Goal: Transaction & Acquisition: Book appointment/travel/reservation

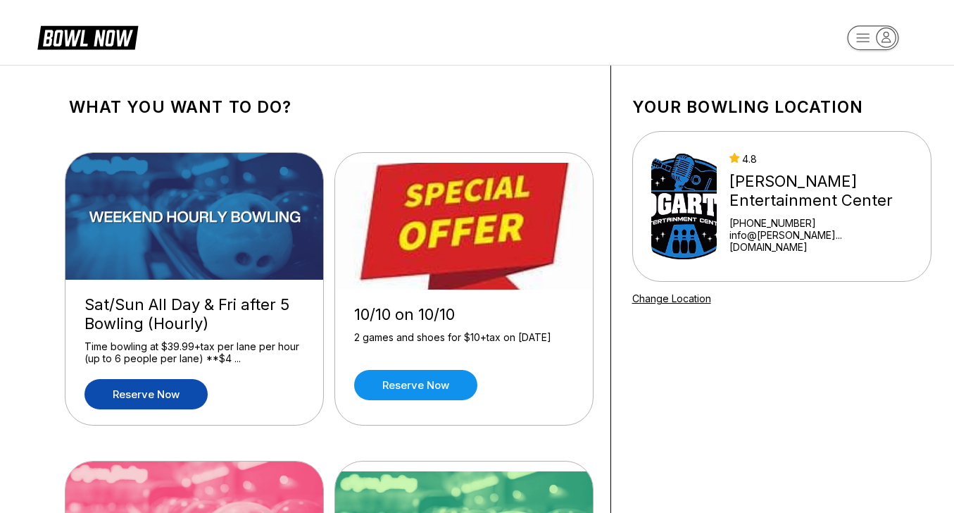
click at [163, 389] on link "Reserve now" at bounding box center [146, 394] width 123 height 30
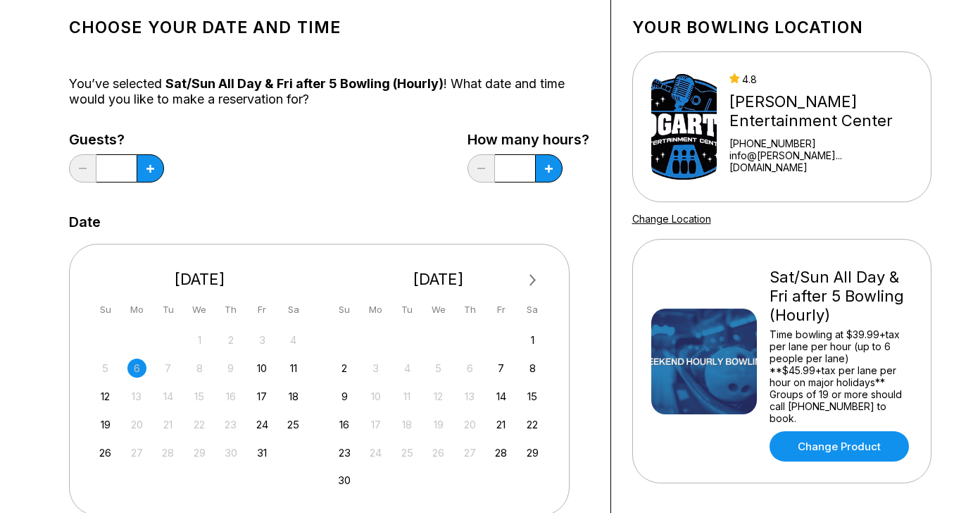
scroll to position [81, 0]
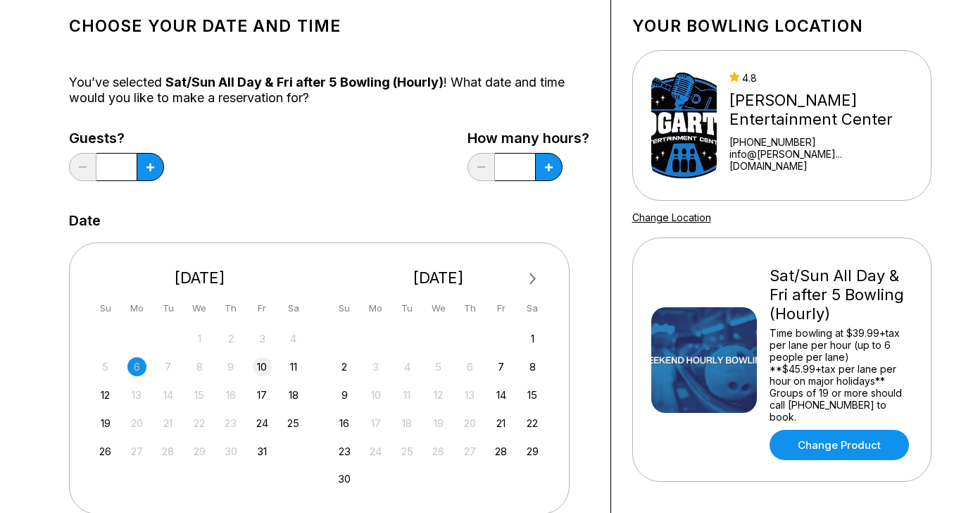
click at [258, 365] on div "10" at bounding box center [262, 366] width 19 height 19
click at [150, 166] on icon at bounding box center [150, 167] width 8 height 8
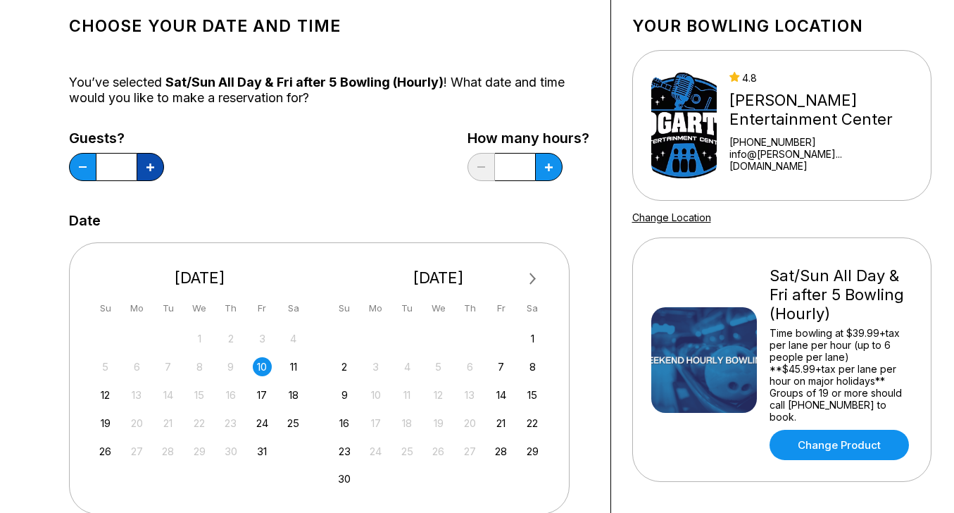
click at [150, 166] on icon at bounding box center [150, 167] width 8 height 8
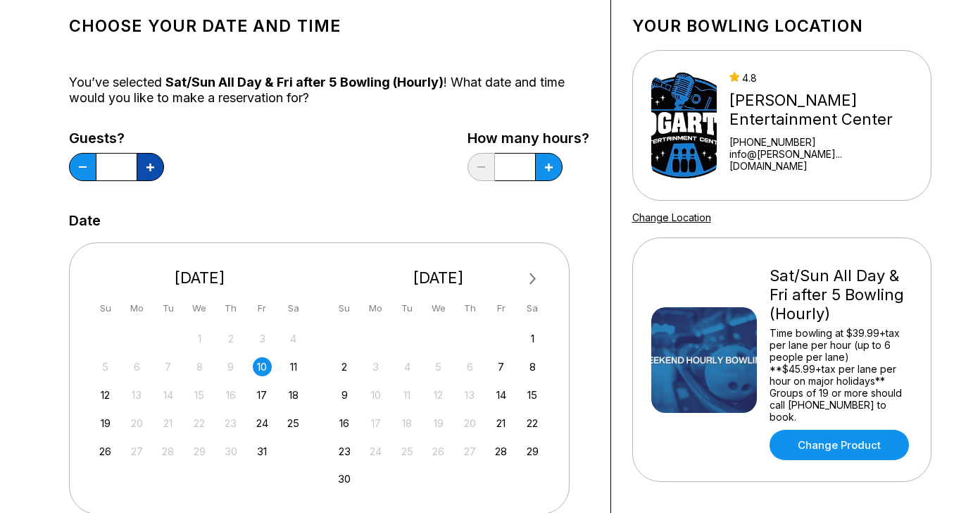
click at [150, 166] on icon at bounding box center [150, 167] width 8 height 8
type input "**"
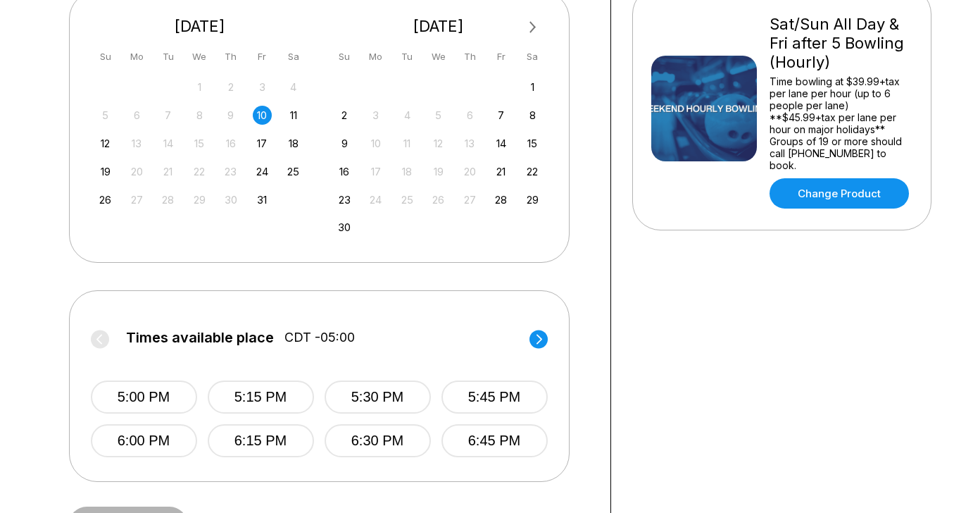
scroll to position [334, 0]
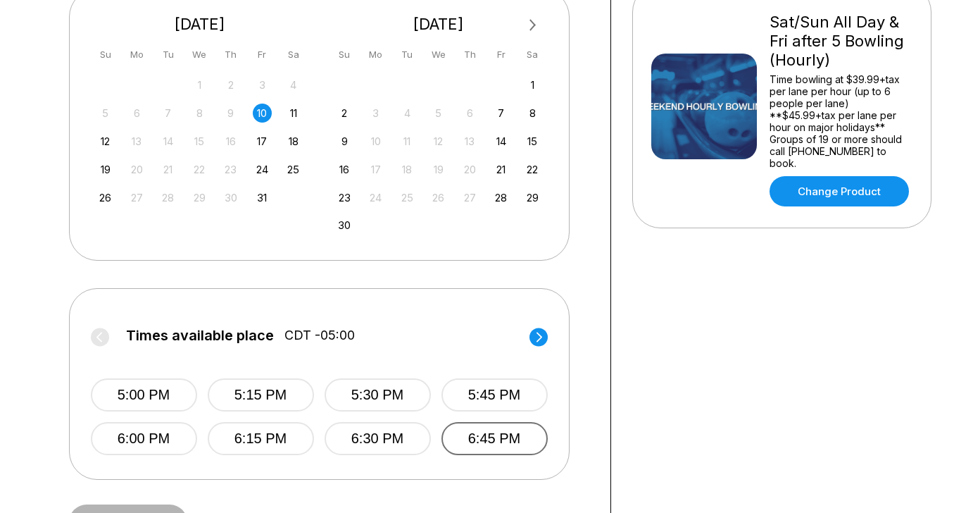
click at [503, 428] on button "6:45 PM" at bounding box center [495, 438] width 106 height 33
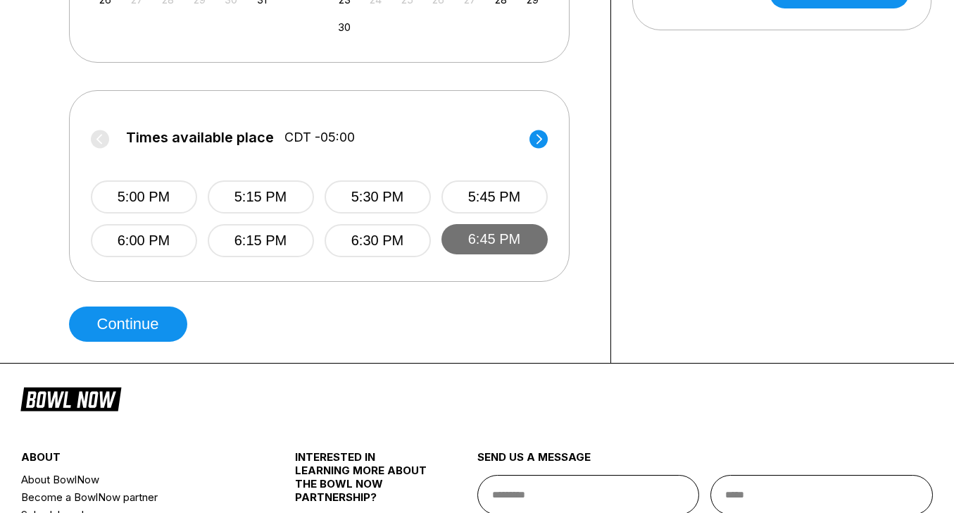
scroll to position [534, 0]
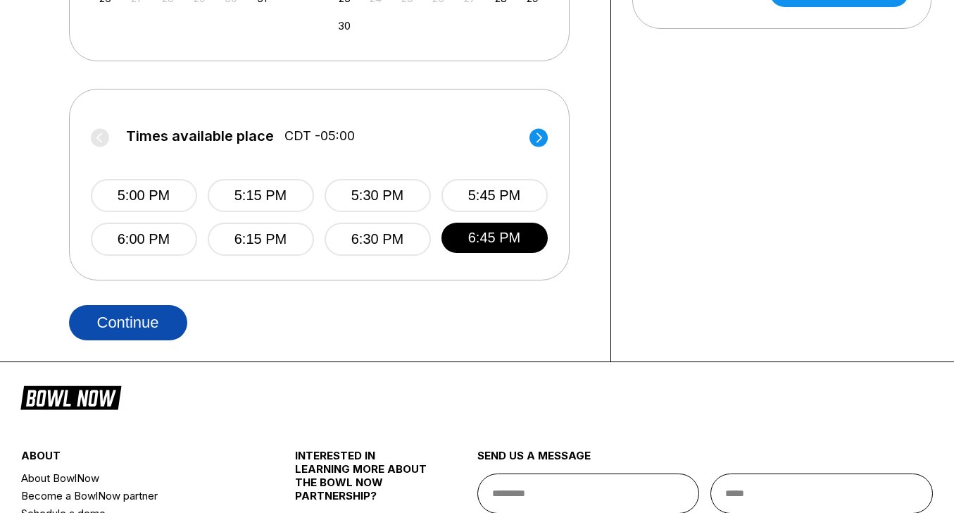
click at [141, 321] on button "Continue" at bounding box center [128, 322] width 118 height 35
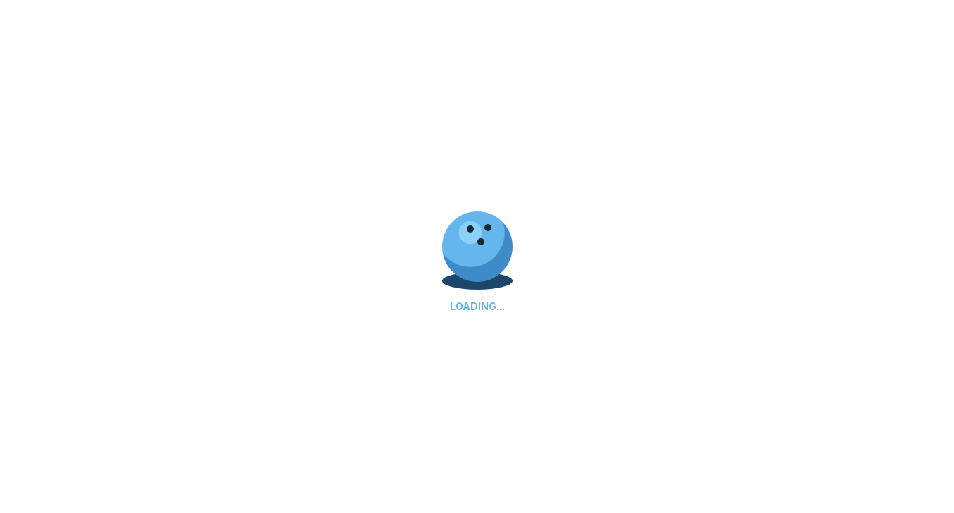
select select "**"
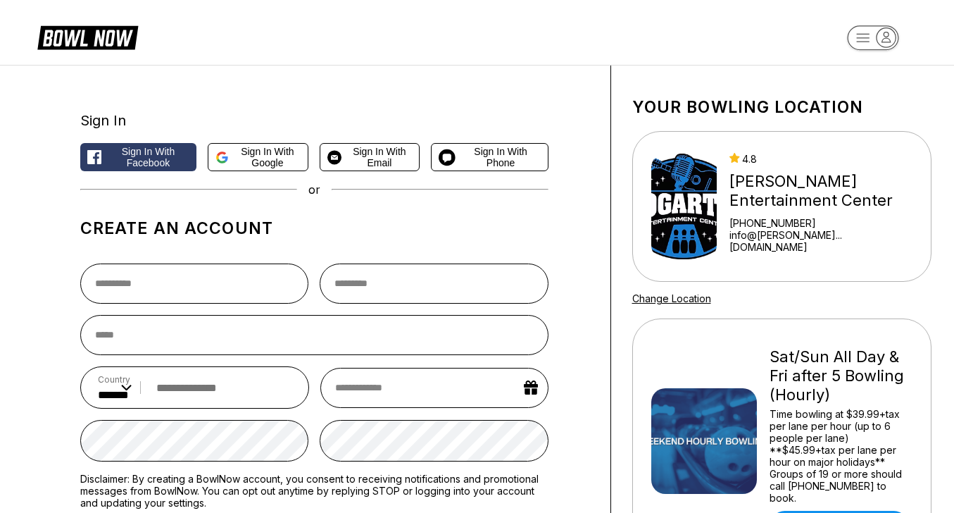
scroll to position [2, 0]
